Goal: Information Seeking & Learning: Learn about a topic

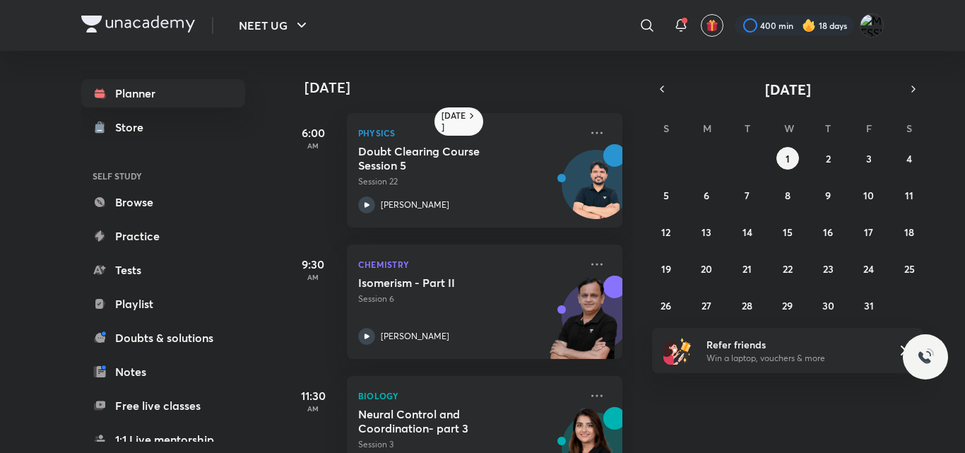
scroll to position [28, 0]
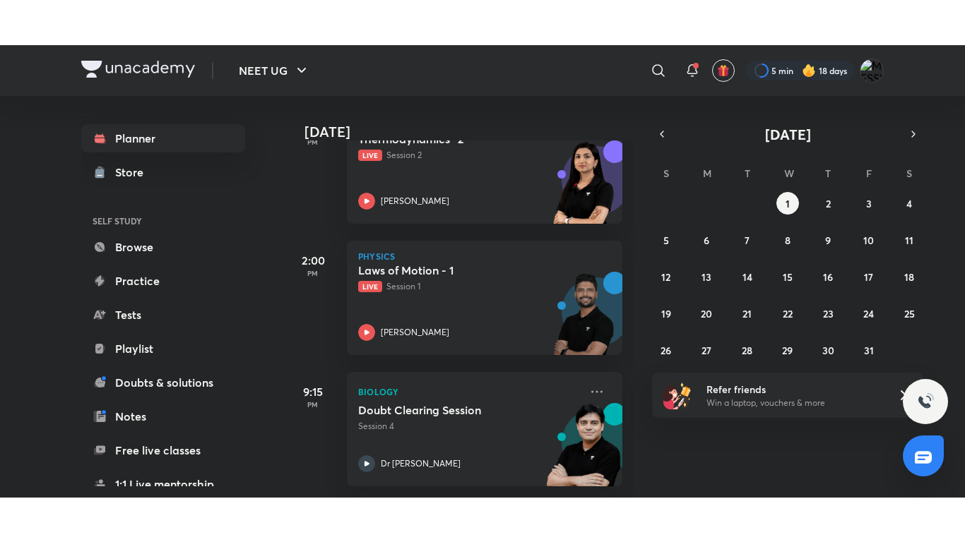
scroll to position [383, 0]
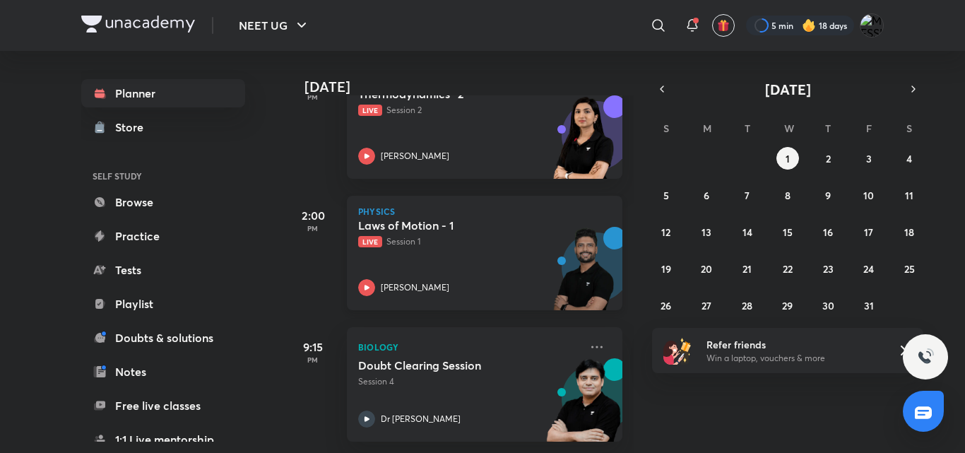
click at [472, 245] on div "Laws of Motion - 1 Live Session 1 Prateek Jain" at bounding box center [469, 257] width 222 height 78
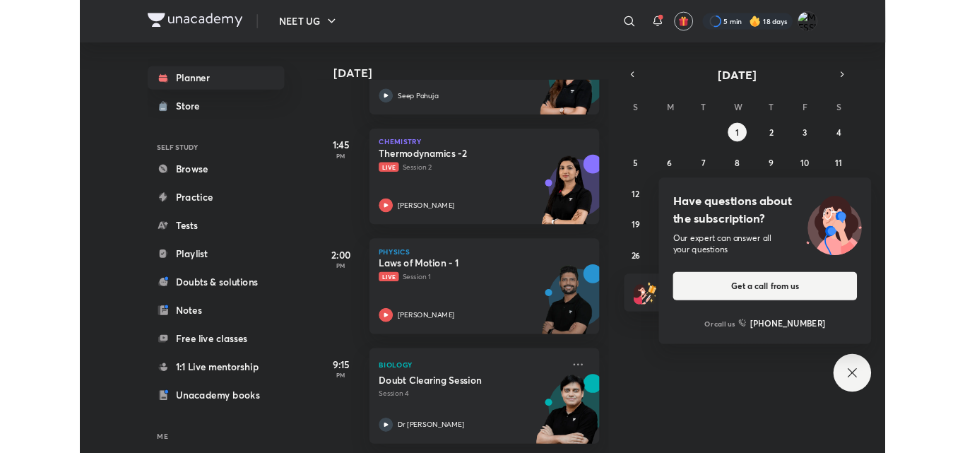
scroll to position [296, 0]
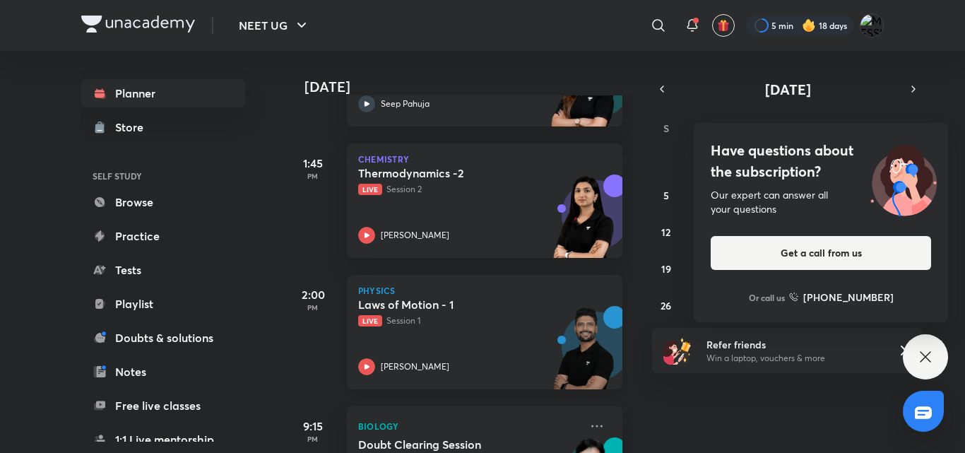
click at [544, 325] on img at bounding box center [583, 354] width 78 height 97
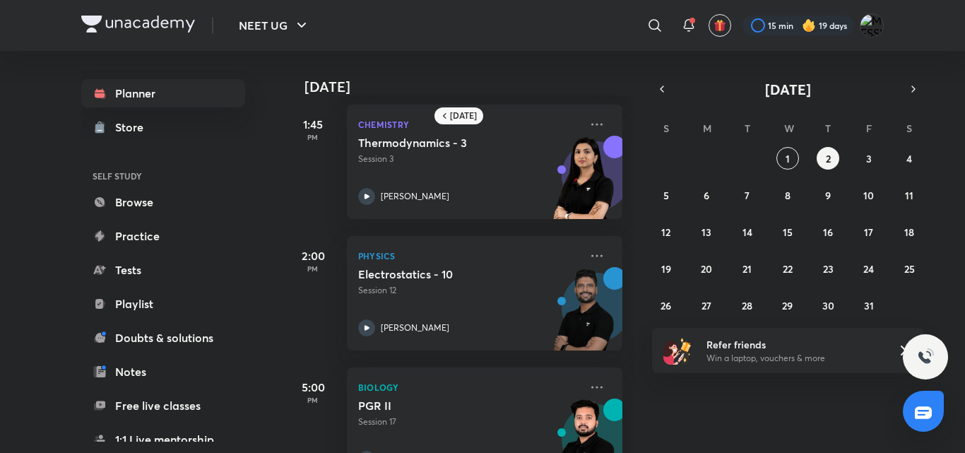
scroll to position [141, 0]
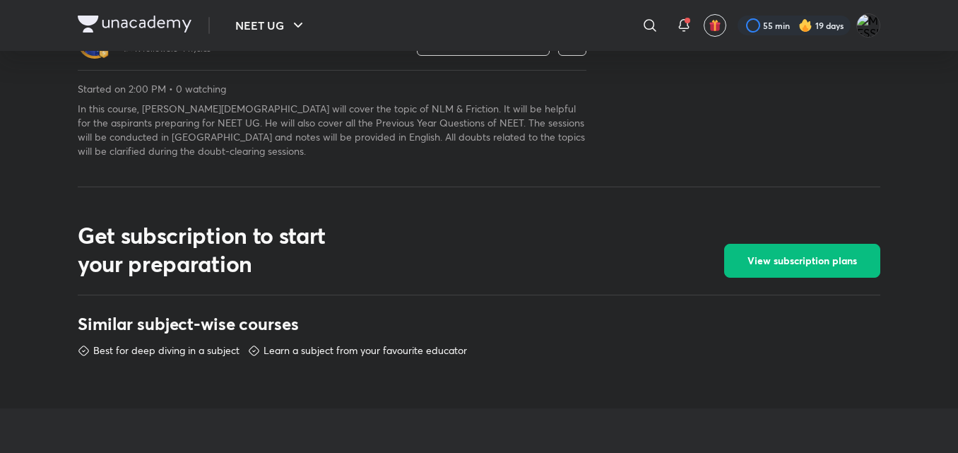
scroll to position [477, 0]
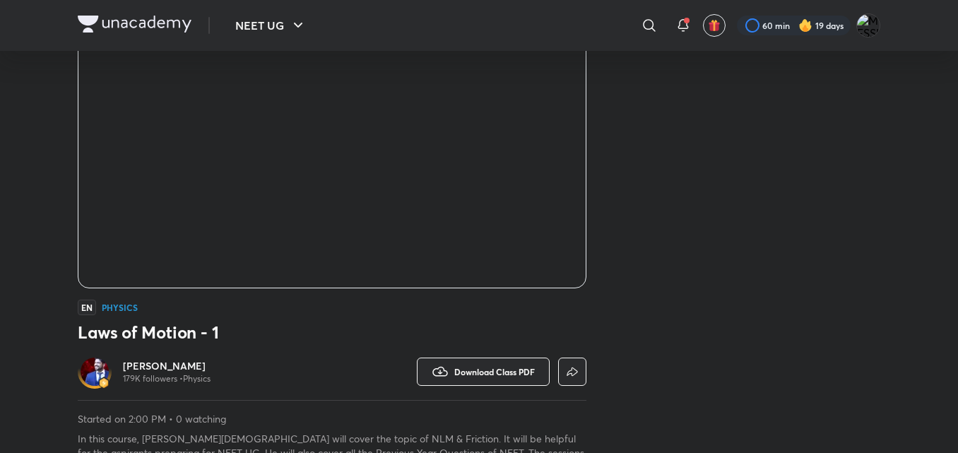
scroll to position [150, 0]
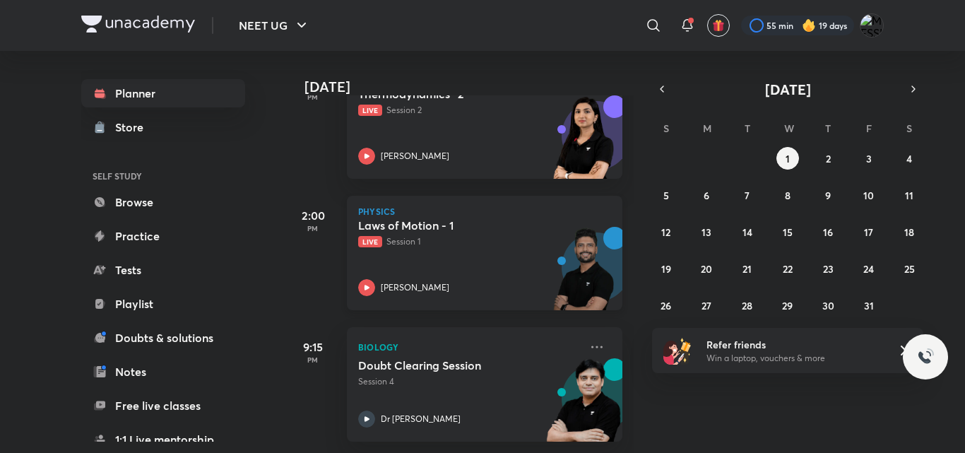
click at [439, 254] on div "Laws of Motion - 1 Live Session 1 Prateek Jain" at bounding box center [469, 257] width 222 height 78
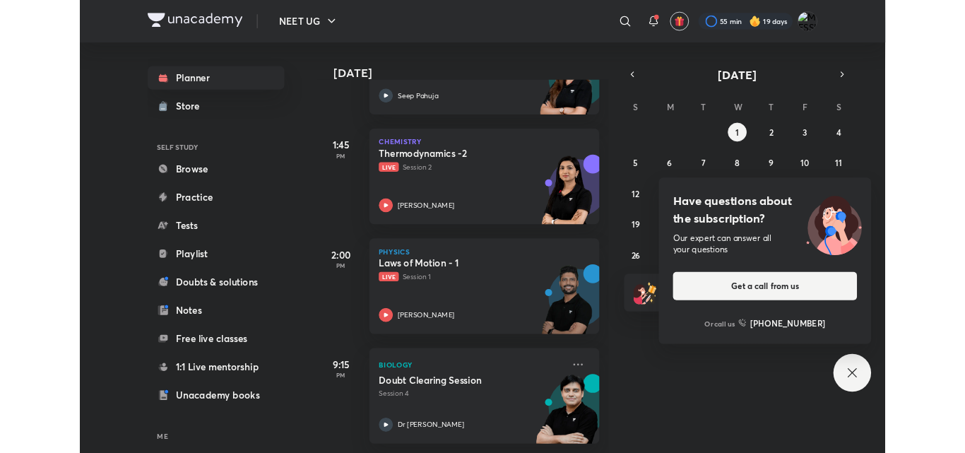
scroll to position [296, 0]
